Goal: Communication & Community: Ask a question

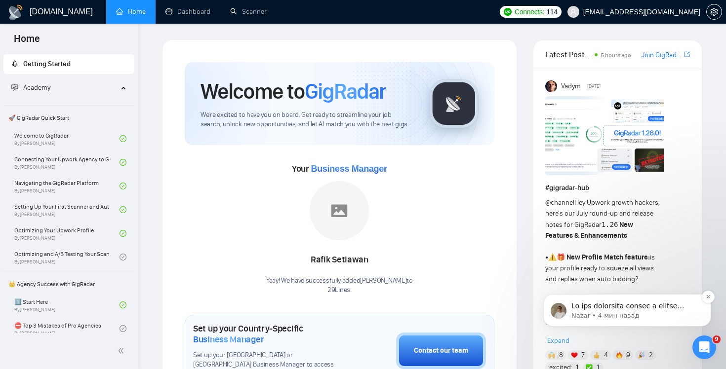
click at [648, 314] on p "Nazar • 4 мин назад" at bounding box center [634, 316] width 127 height 9
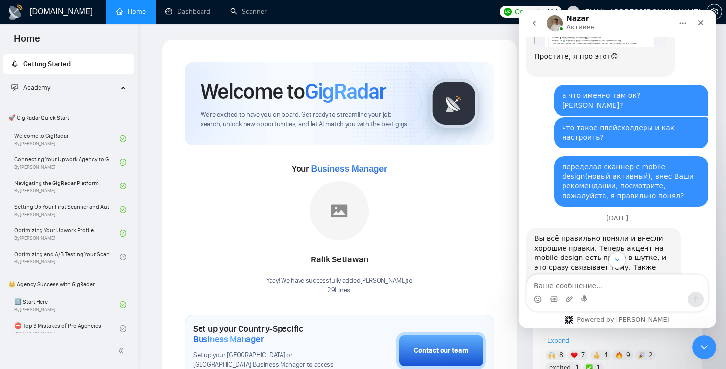
scroll to position [3014, 0]
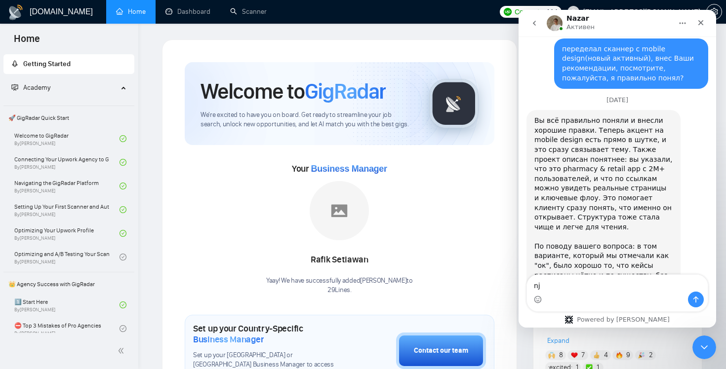
type textarea "n"
type textarea "ь"
type textarea "тогда ждем затаив дыхание [PERSON_NAME]?"
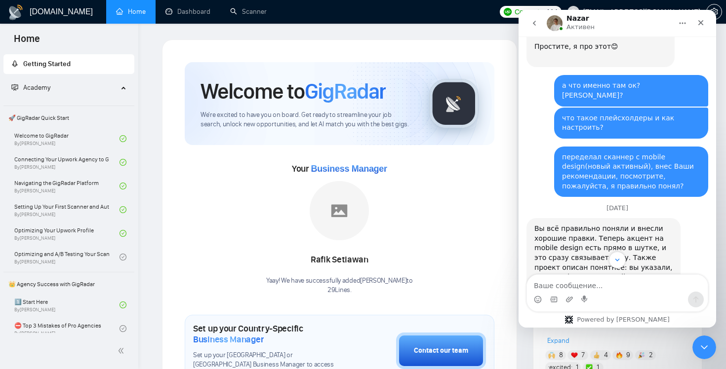
scroll to position [2899, 0]
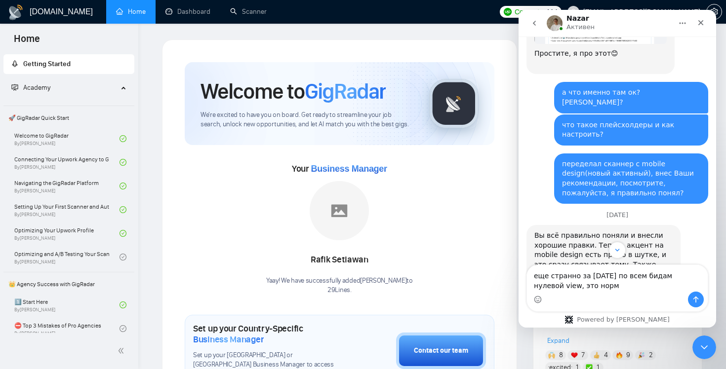
type textarea "еще странно за [DATE] по всем бидам нулевой view, это норм?"
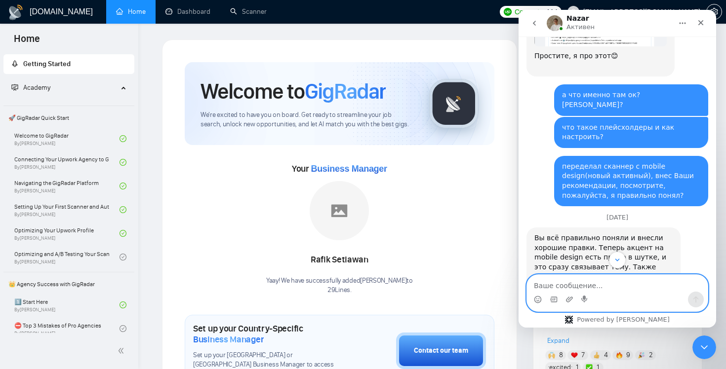
scroll to position [3075, 0]
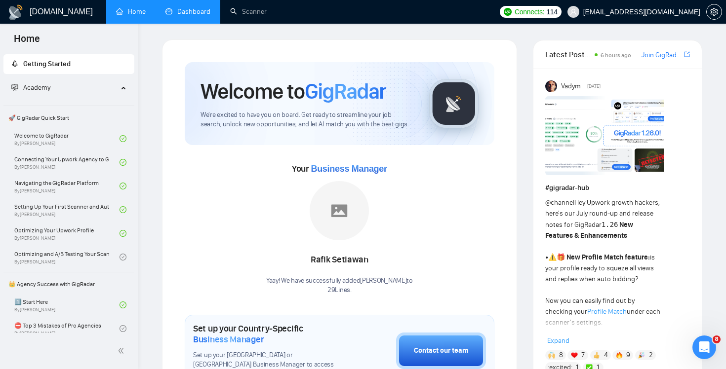
click at [194, 12] on link "Dashboard" at bounding box center [187, 11] width 45 height 8
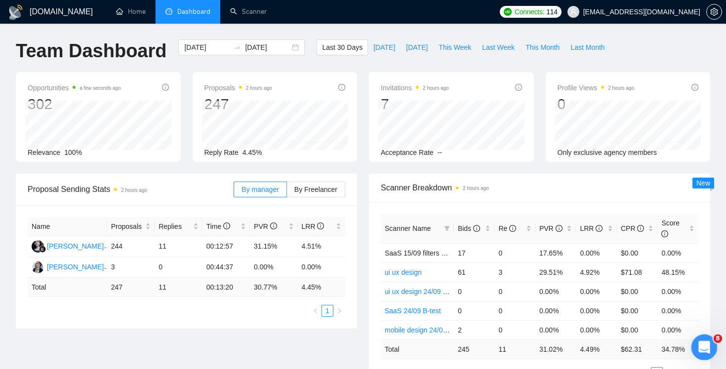
click at [707, 343] on icon "Открыть службу сообщений Intercom" at bounding box center [703, 346] width 16 height 16
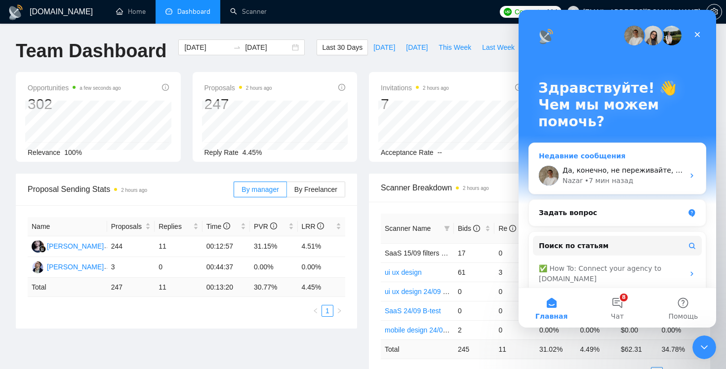
click at [653, 179] on div "Nazar • 7 мин назад" at bounding box center [622, 181] width 121 height 10
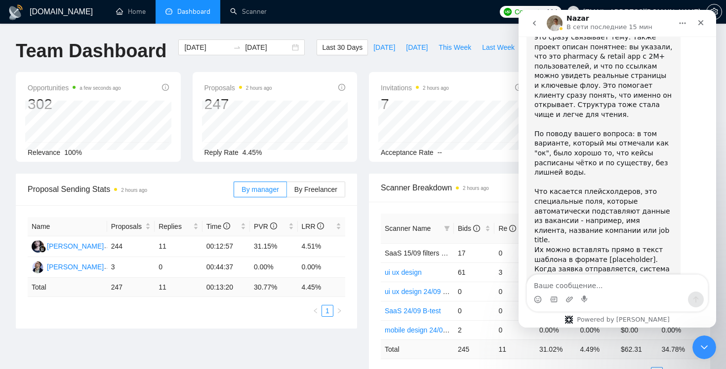
scroll to position [3134, 0]
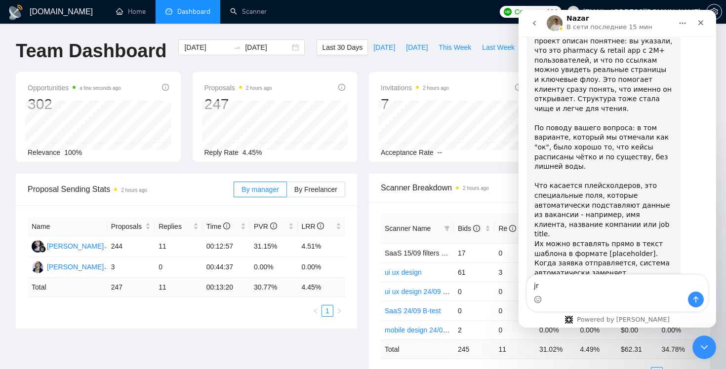
type textarea "j"
type textarea "ок, спасибо"
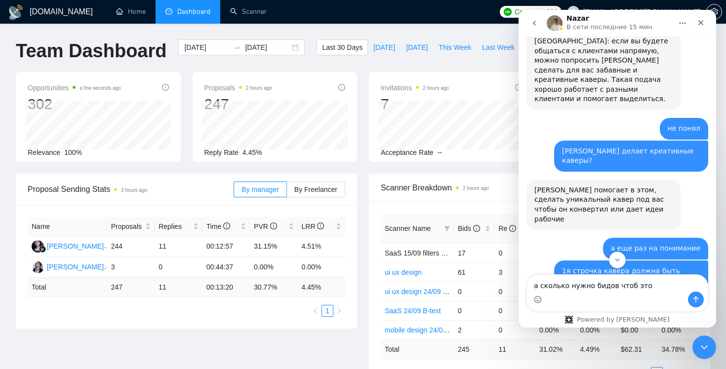
scroll to position [1887, 0]
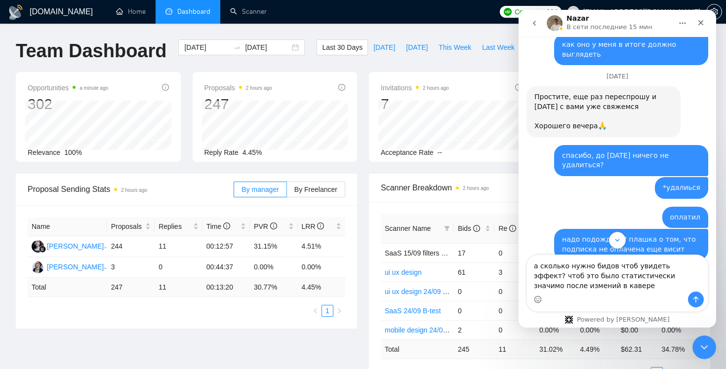
click at [540, 286] on textarea "а сколько нужно бидов чтоб увидеть эффект? чтоб это было статистически значимо …" at bounding box center [617, 273] width 181 height 37
click at [601, 288] on textarea "а сколько нужно бидов чтоб увидеть эффект? чтоб это было статистически значимо …" at bounding box center [617, 273] width 181 height 37
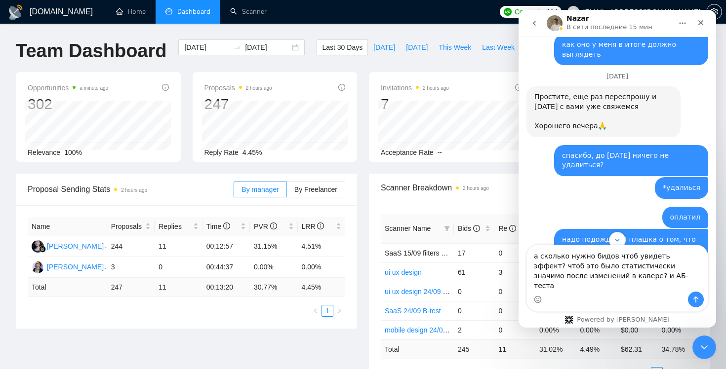
type textarea "а сколько нужно бидов чтоб увидеть эффект? чтоб это было статистически значимо …"
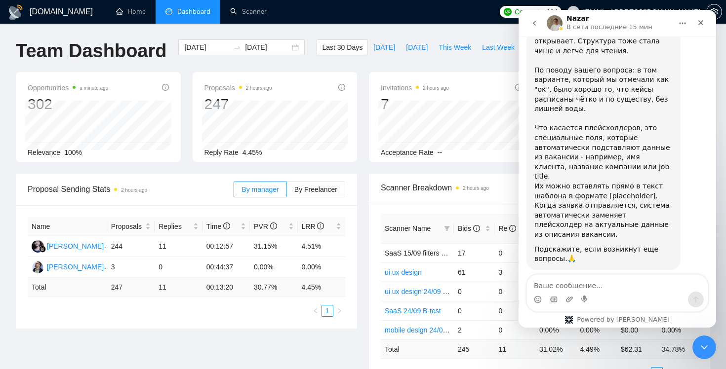
scroll to position [3215, 0]
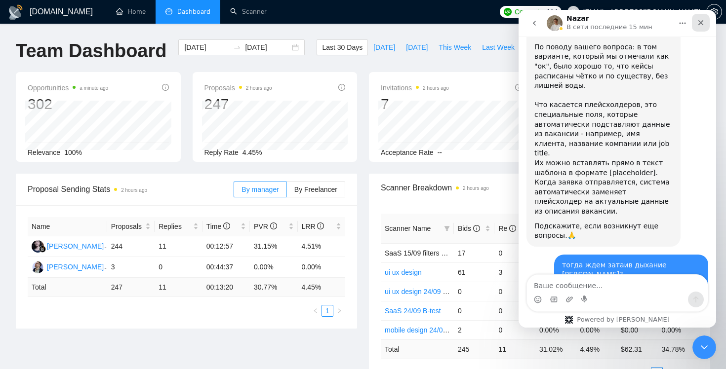
click at [696, 22] on div "Закрыть" at bounding box center [701, 23] width 18 height 18
